Goal: Transaction & Acquisition: Purchase product/service

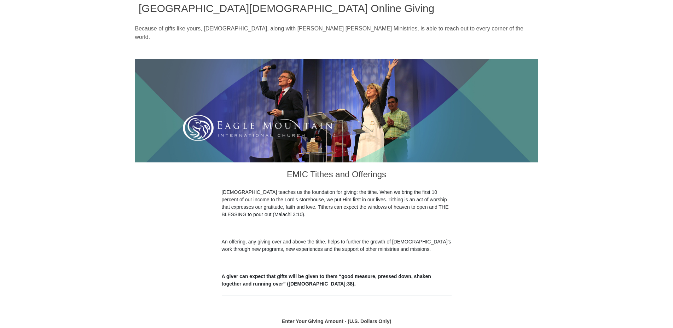
scroll to position [108, 0]
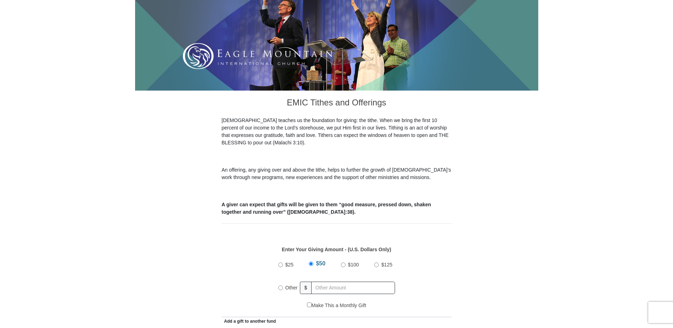
click at [344, 262] on input "$100" at bounding box center [343, 264] width 5 height 5
radio input "true"
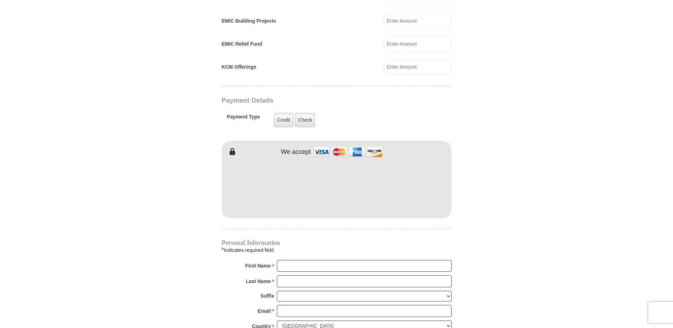
scroll to position [505, 0]
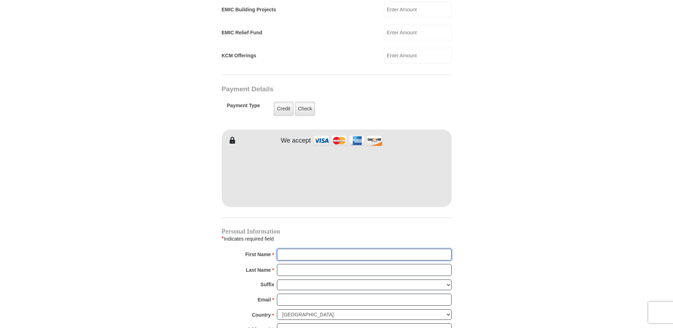
click at [282, 248] on input "First Name *" at bounding box center [364, 254] width 175 height 12
type input "L"
type input "317 Gamay Driv"
type input "Linda"
type input "Pappas"
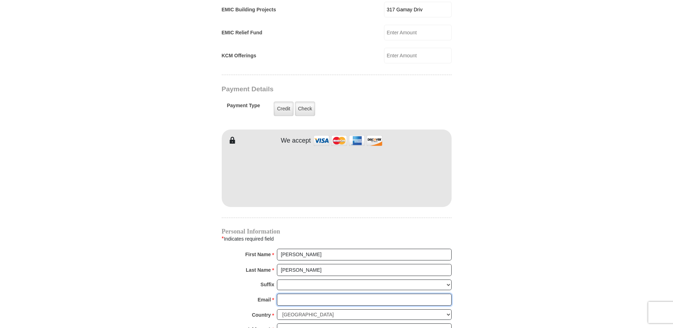
type input "lynn.pappas2@gmail.com"
type input "317 Gamay Driv"
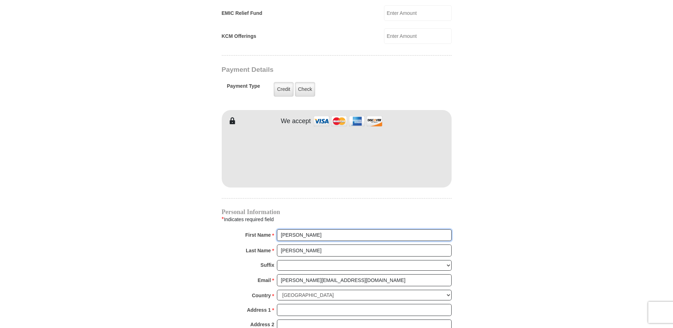
scroll to position [577, 0]
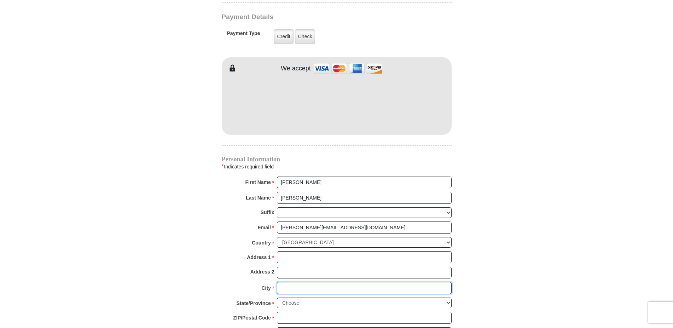
click at [288, 282] on input "City *" at bounding box center [364, 288] width 175 height 12
type input "Ca"
type input "317 Gamay Drive"
type input "Cave Junction"
select select "OR"
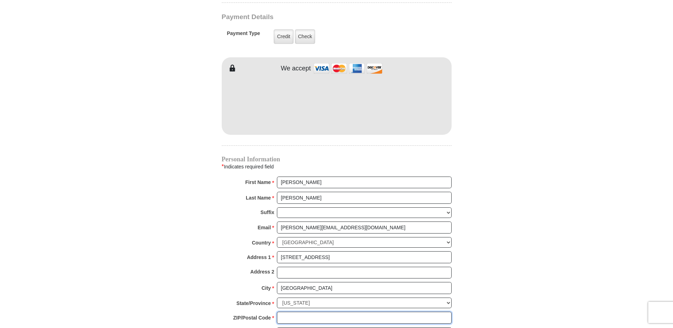
type input "97523"
type input "5414147585"
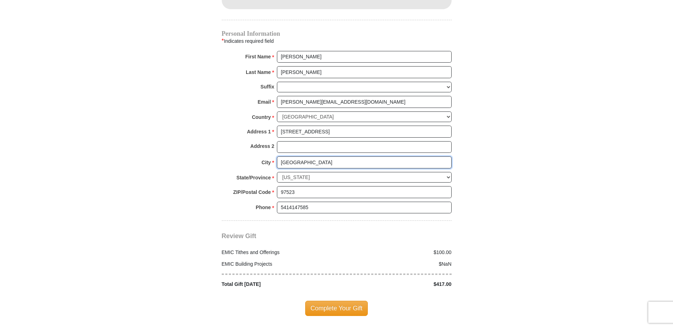
scroll to position [721, 0]
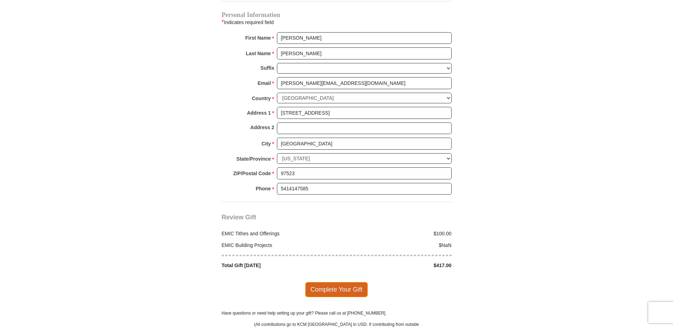
click at [335, 282] on span "Complete Your Gift" at bounding box center [336, 289] width 63 height 15
